Goal: Navigation & Orientation: Find specific page/section

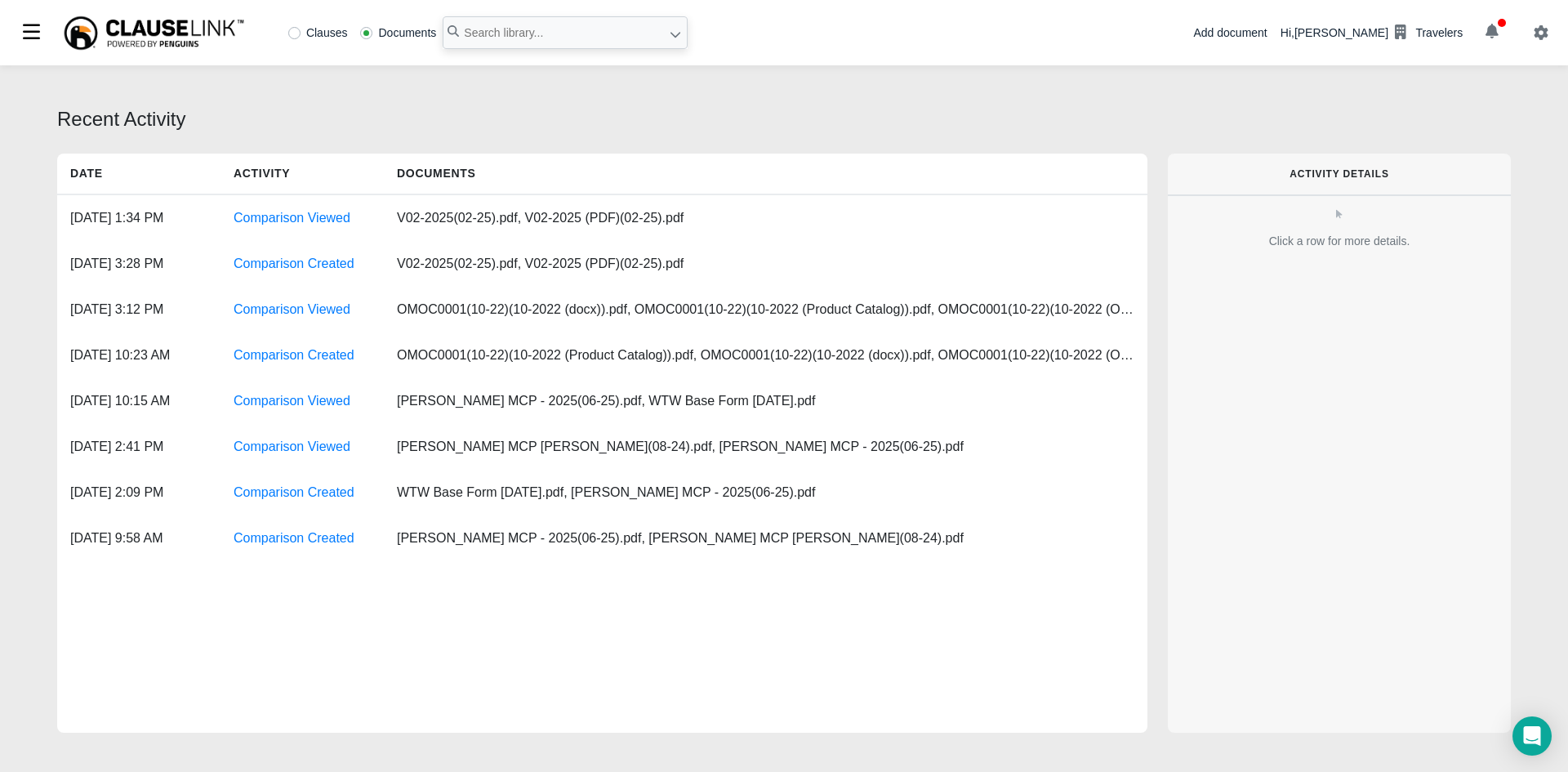
click at [1493, 43] on button "button" at bounding box center [1492, 32] width 45 height 28
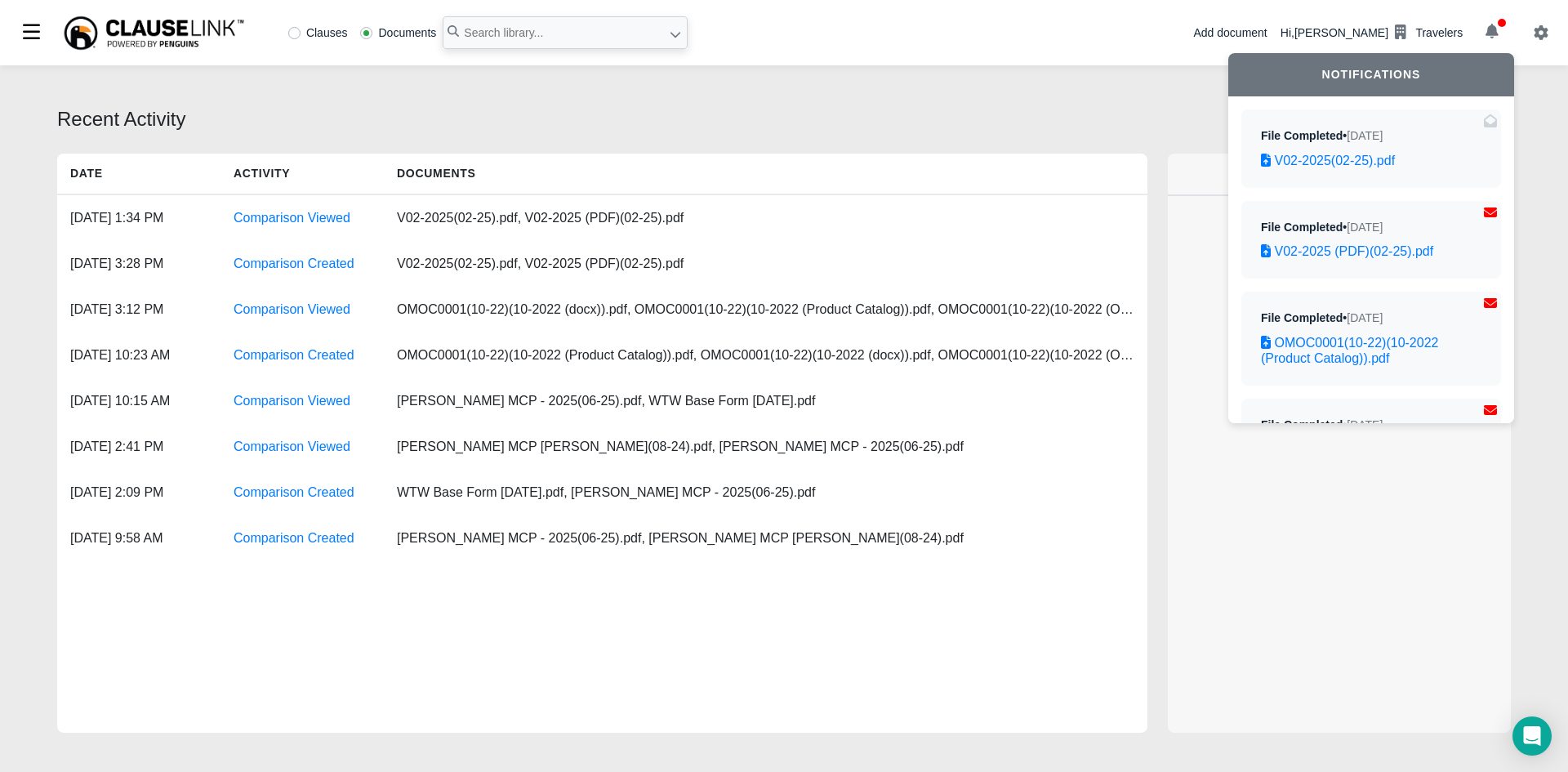
click at [826, 88] on div "Recent Activity Date Activity Documents [DATE] 1:34 PM Comparison Viewed V02-20…" at bounding box center [784, 421] width 1568 height 712
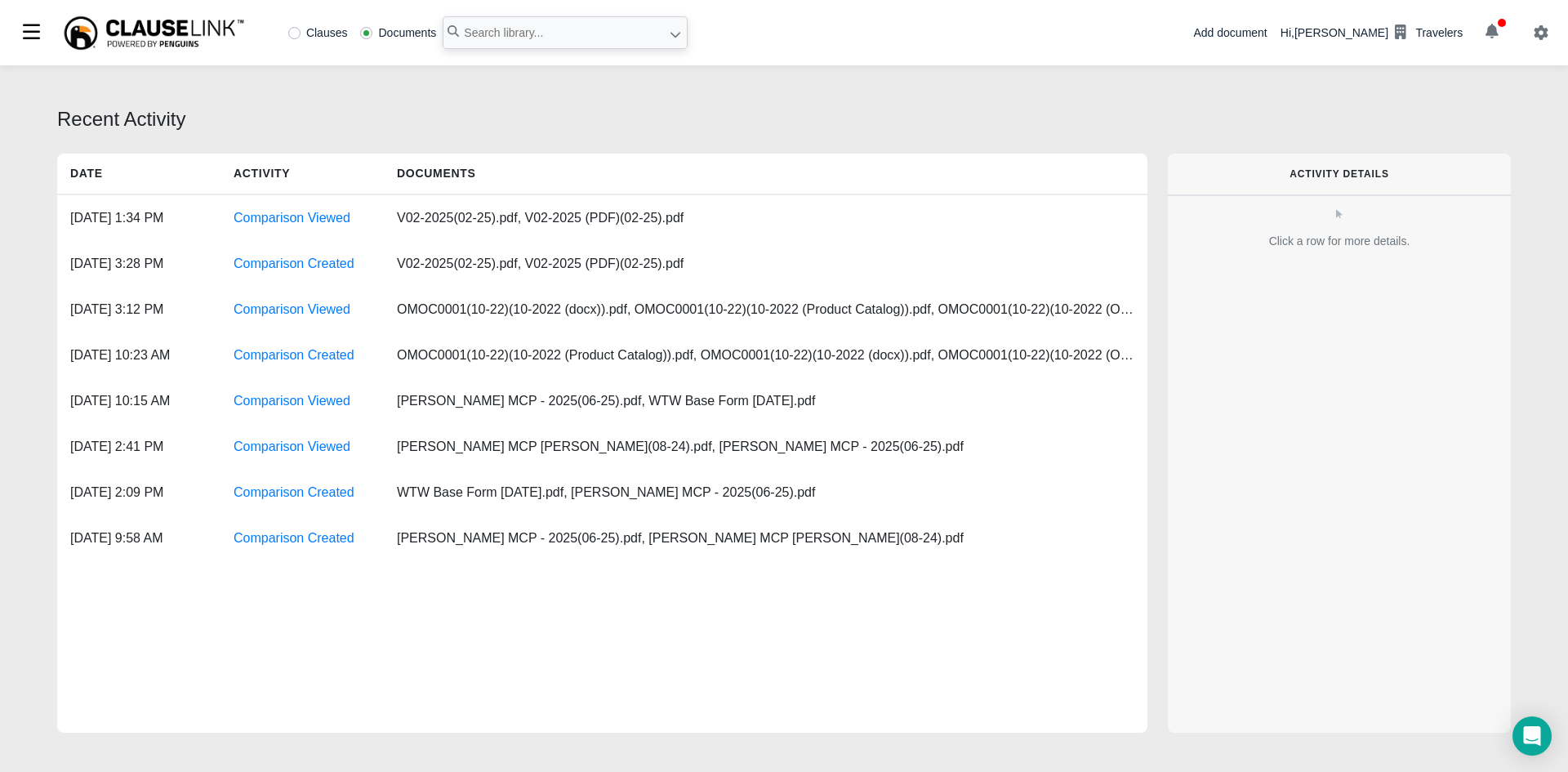
click at [1426, 33] on div "Travelers" at bounding box center [1438, 32] width 48 height 17
click at [1406, 28] on icon at bounding box center [1401, 31] width 12 height 14
click at [1540, 31] on icon "button" at bounding box center [1541, 32] width 14 height 14
click at [1492, 33] on icon "button" at bounding box center [1492, 31] width 13 height 14
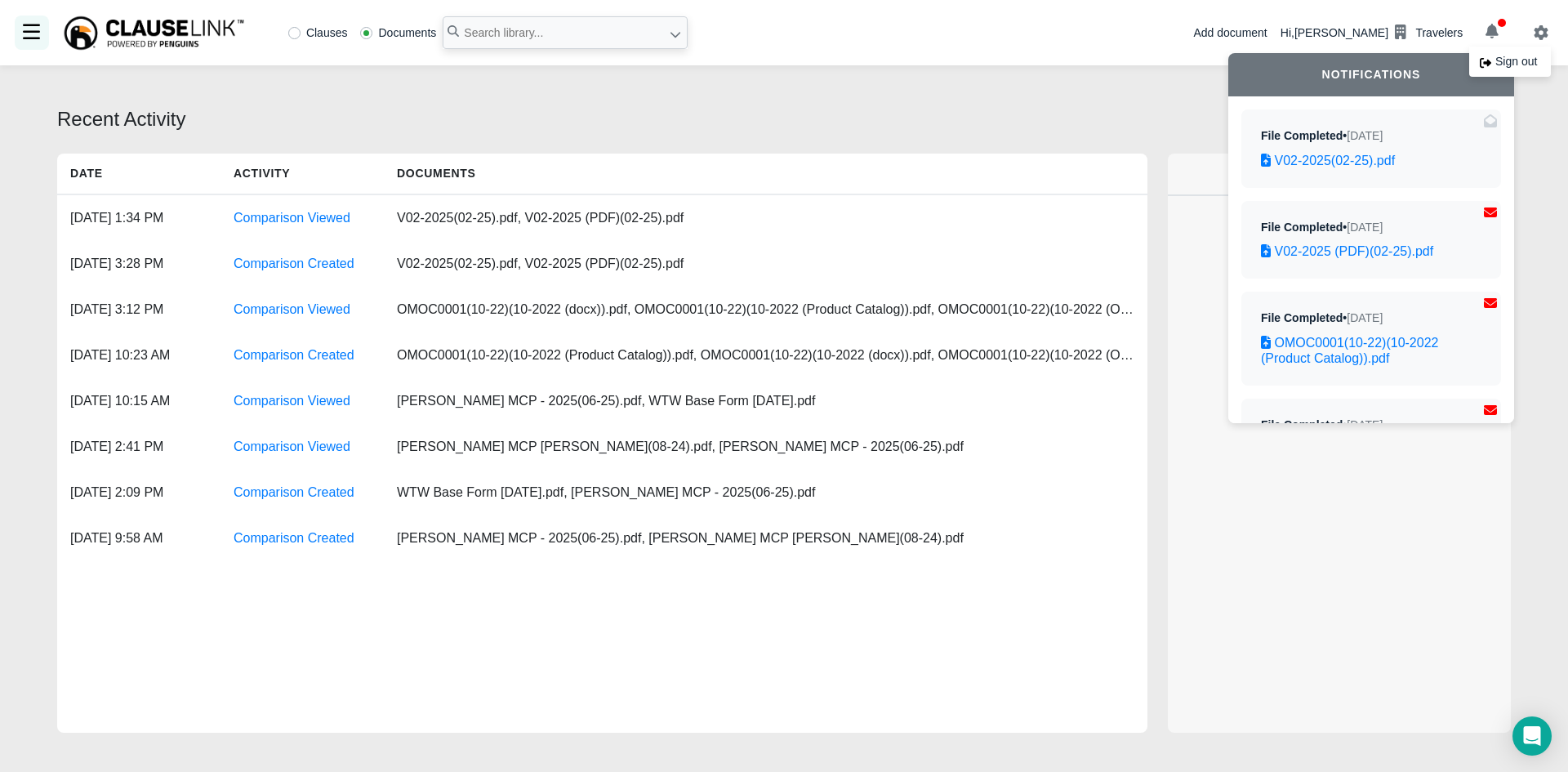
click at [44, 34] on div at bounding box center [31, 32] width 34 height 34
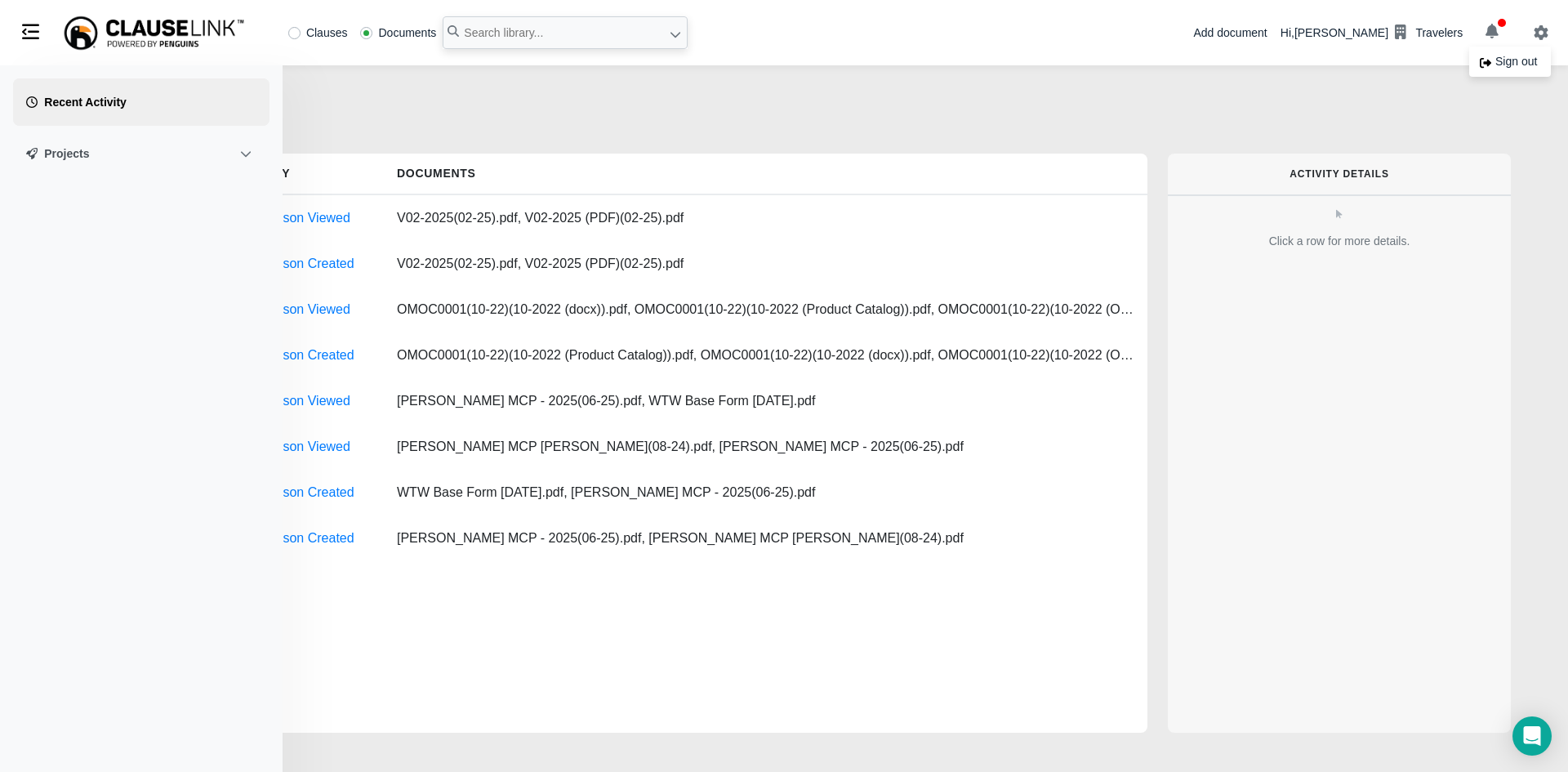
click at [83, 109] on p "Recent Activity" at bounding box center [86, 103] width 85 height 22
click at [548, 92] on div "Recent Activity Date Activity Documents [DATE] 1:34 PM Comparison Viewed V02-20…" at bounding box center [784, 421] width 1568 height 712
click at [421, 139] on div "Recent Activity Date Activity Documents [DATE] 1:34 PM Comparison Viewed V02-20…" at bounding box center [784, 421] width 1568 height 712
